Goal: Check status: Check status

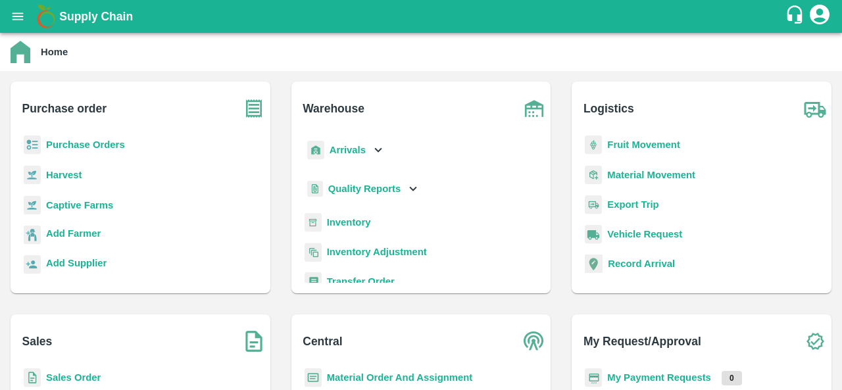
click at [105, 143] on b "Purchase Orders" at bounding box center [85, 144] width 79 height 11
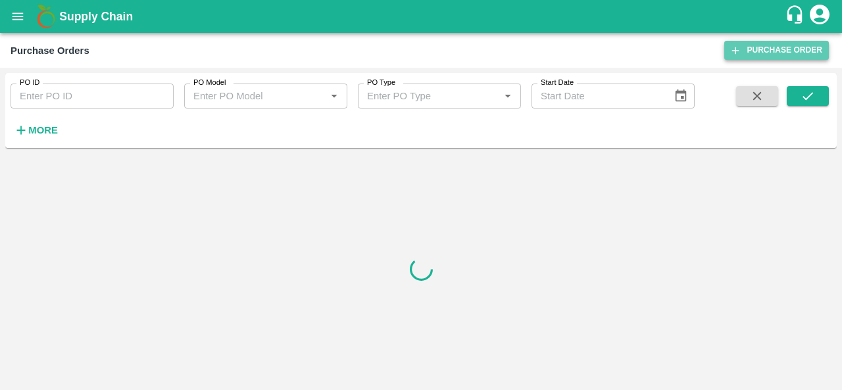
click at [783, 48] on link "Purchase Order" at bounding box center [776, 50] width 105 height 19
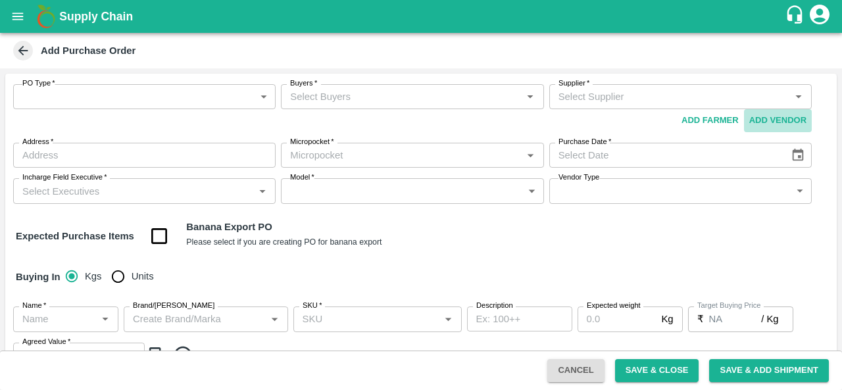
click at [765, 122] on button "Add Vendor" at bounding box center [778, 120] width 68 height 23
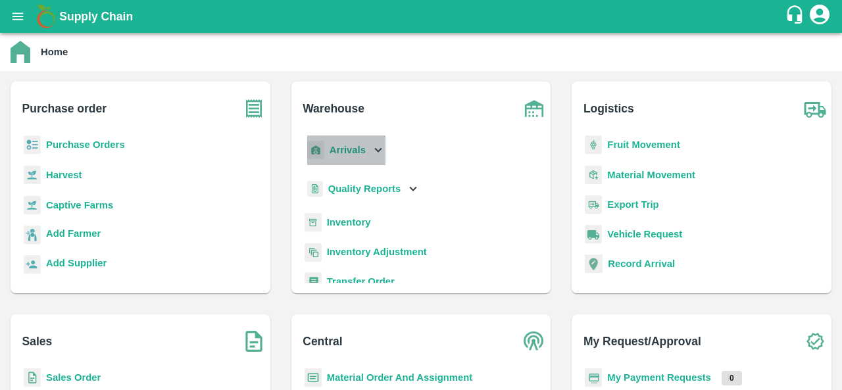
click at [350, 146] on b "Arrivals" at bounding box center [347, 150] width 36 height 11
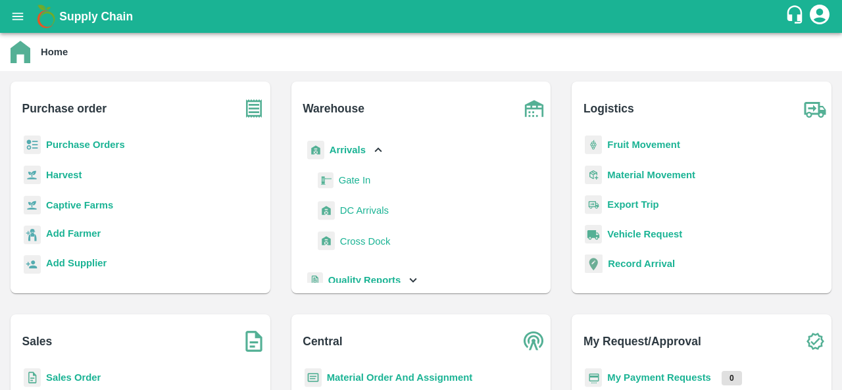
click at [638, 151] on p "Fruit Movement" at bounding box center [643, 144] width 73 height 14
click at [627, 140] on b "Fruit Movement" at bounding box center [643, 144] width 73 height 11
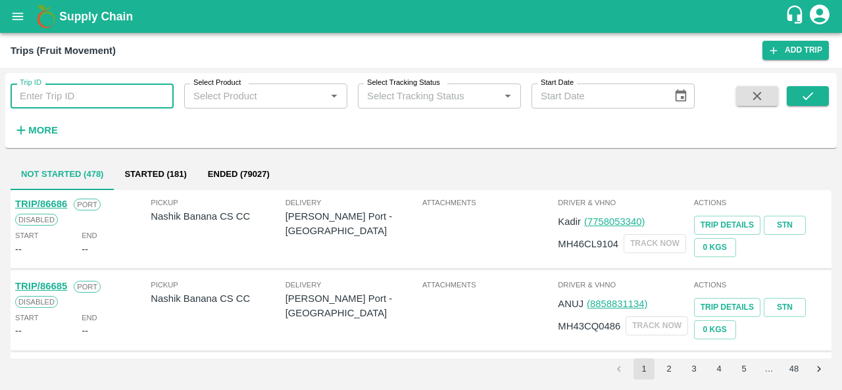
click at [80, 95] on input "Trip ID" at bounding box center [92, 96] width 163 height 25
click at [807, 95] on icon "submit" at bounding box center [807, 96] width 14 height 14
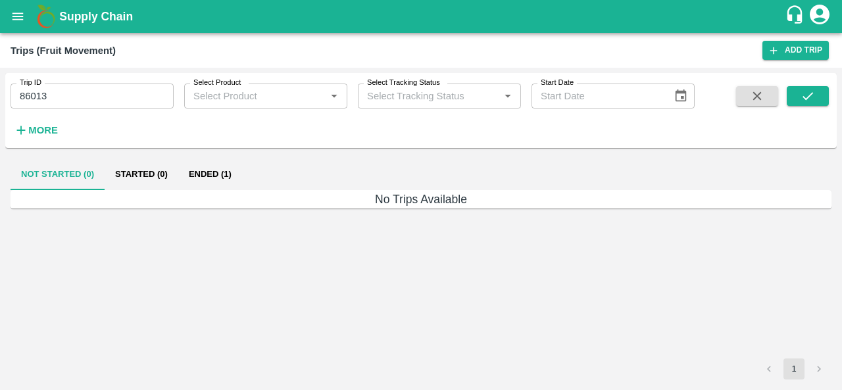
drag, startPoint x: 204, startPoint y: 170, endPoint x: 195, endPoint y: 168, distance: 10.1
click at [195, 168] on button "Ended (1)" at bounding box center [210, 174] width 64 height 32
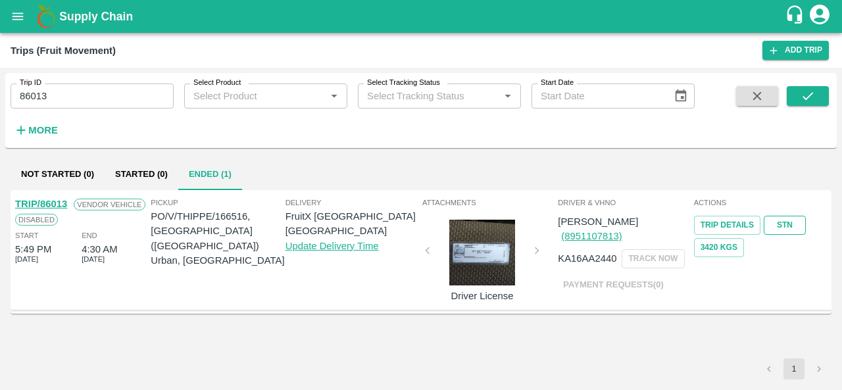
click at [792, 229] on link "STN" at bounding box center [784, 225] width 42 height 19
click at [53, 94] on input "86013" at bounding box center [92, 96] width 163 height 25
type input "86197"
click at [813, 89] on icon "submit" at bounding box center [807, 96] width 14 height 14
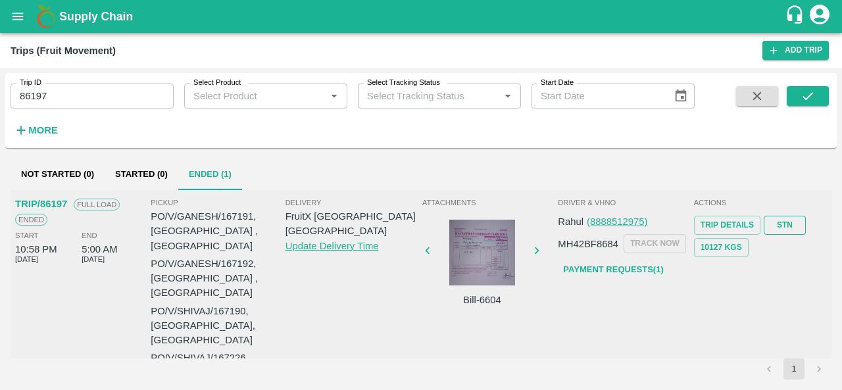
click at [776, 222] on link "STN" at bounding box center [784, 225] width 42 height 19
